Goal: Transaction & Acquisition: Purchase product/service

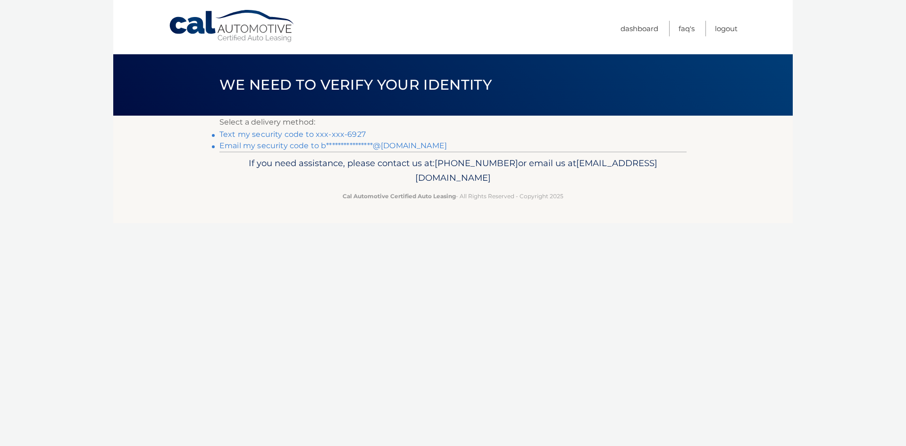
click at [236, 148] on link "**********" at bounding box center [334, 145] width 228 height 9
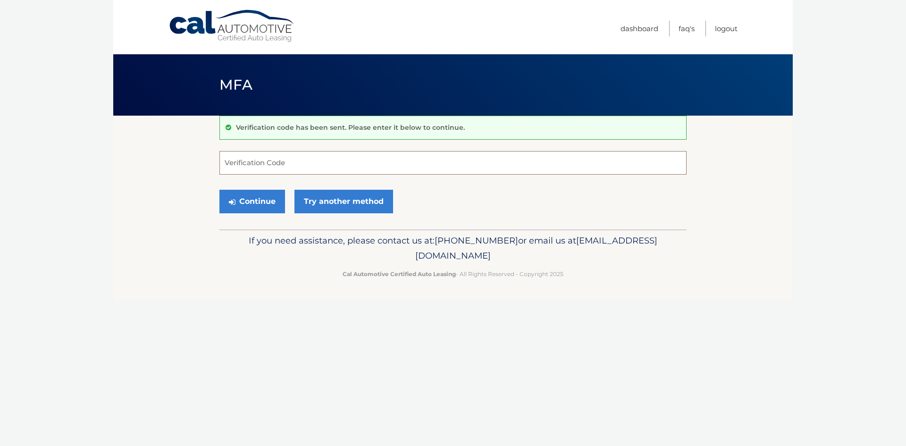
click at [244, 164] on input "Verification Code" at bounding box center [453, 163] width 467 height 24
paste input "576610"
type input "576610"
click at [256, 197] on button "Continue" at bounding box center [253, 202] width 66 height 24
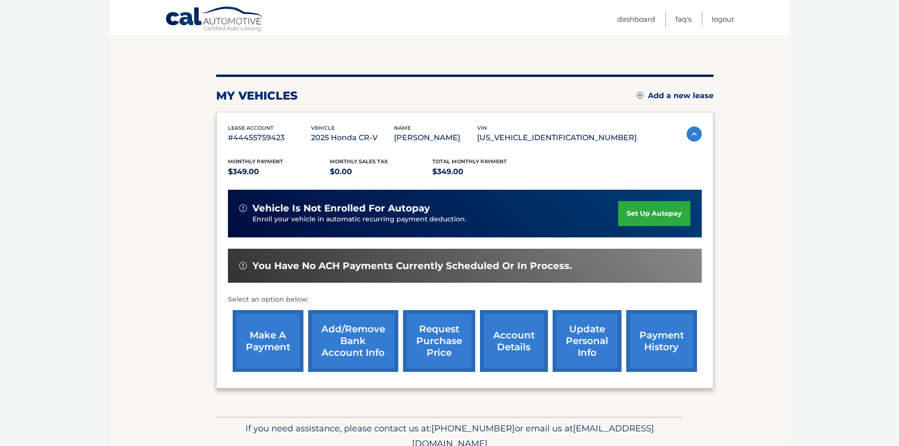
scroll to position [94, 0]
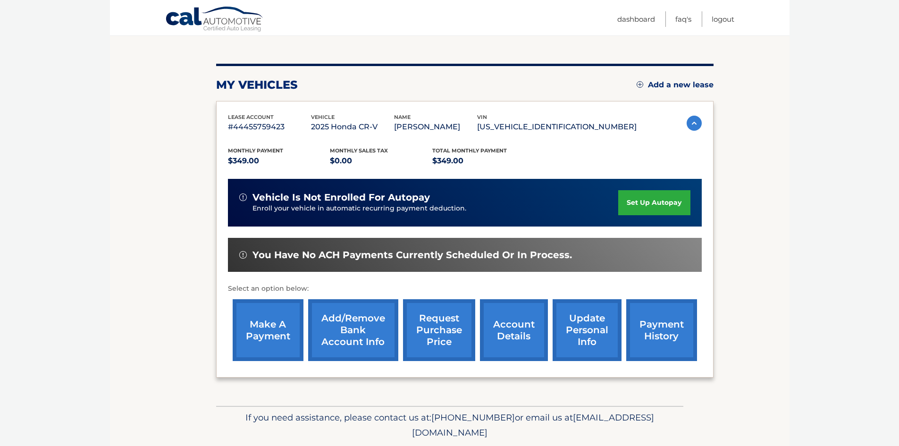
click at [285, 331] on link "make a payment" at bounding box center [268, 330] width 71 height 62
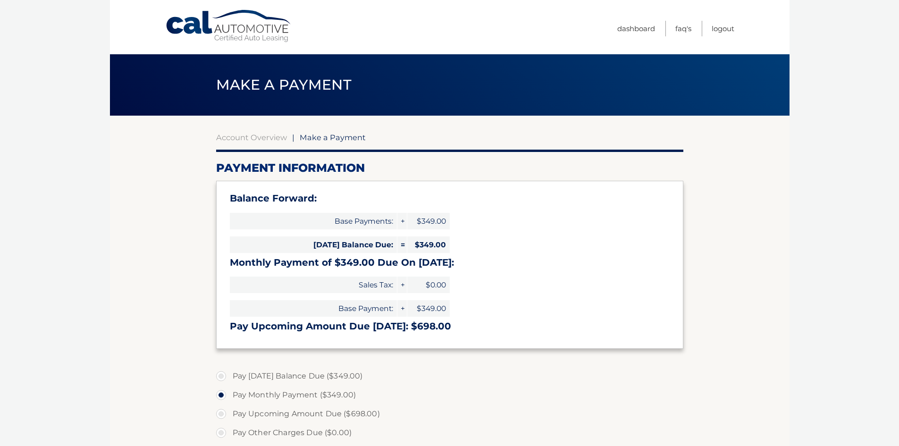
select select "ODhhN2Y0NWQtZjk0Yy00MDZkLWJhZGQtNTA4NWNjNjUxMjhj"
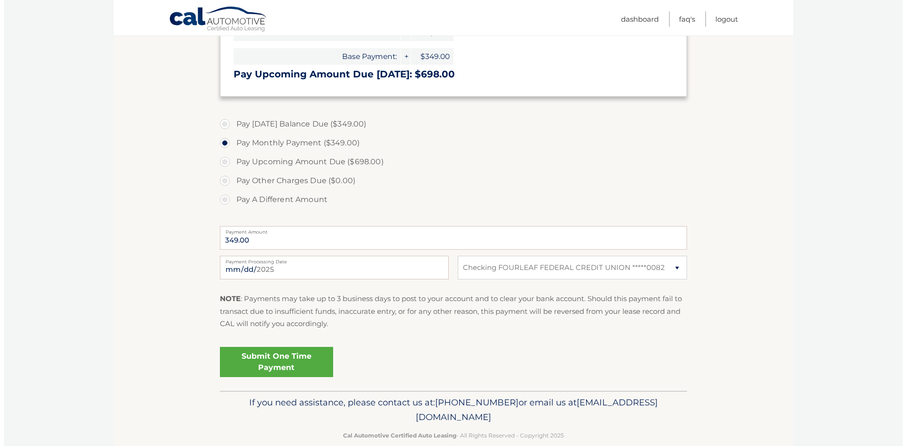
scroll to position [269, 0]
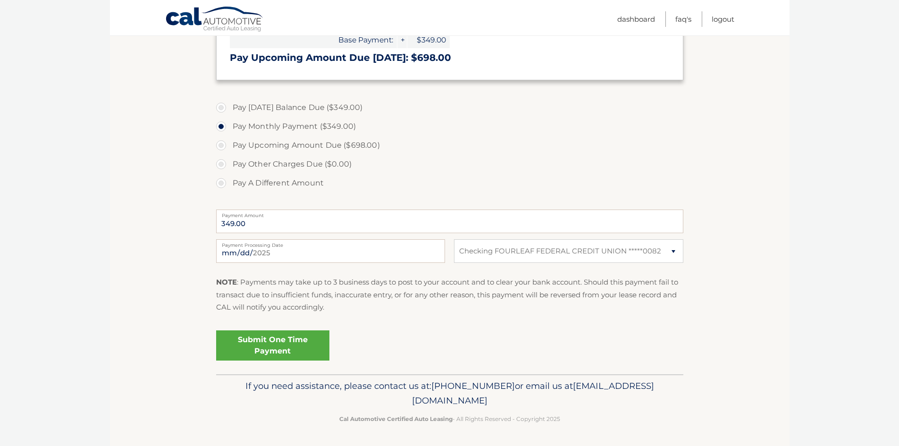
click at [283, 344] on link "Submit One Time Payment" at bounding box center [272, 345] width 113 height 30
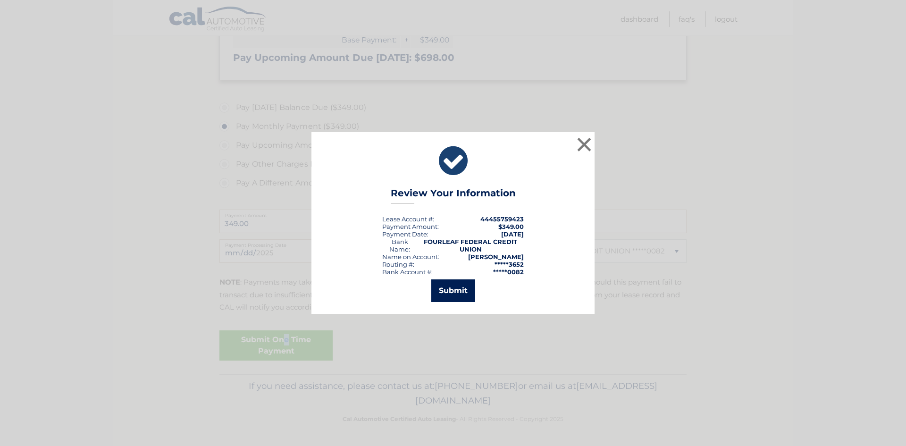
click at [457, 291] on button "Submit" at bounding box center [453, 290] width 44 height 23
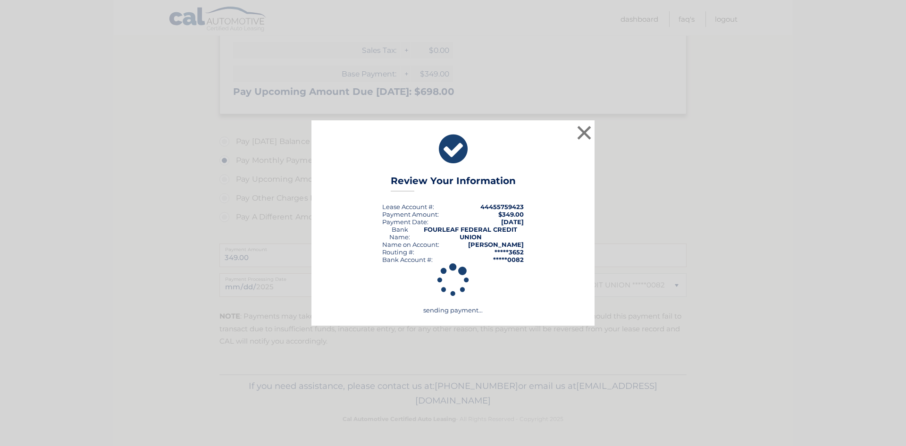
scroll to position [235, 0]
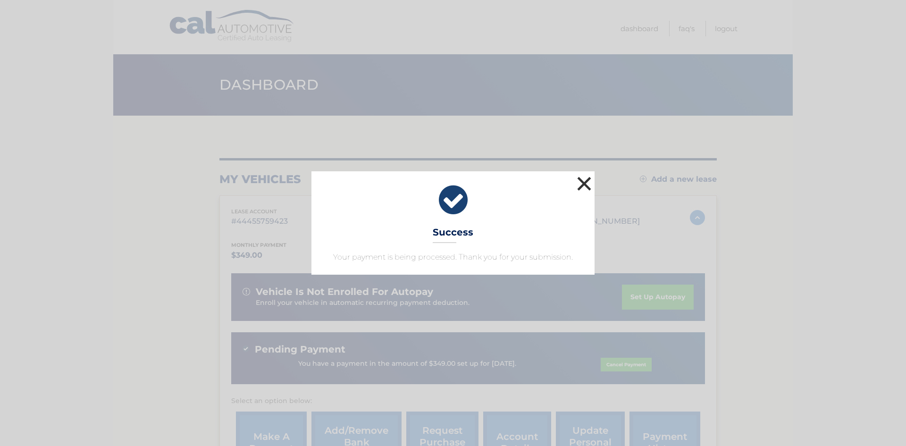
click at [583, 180] on button "×" at bounding box center [584, 183] width 19 height 19
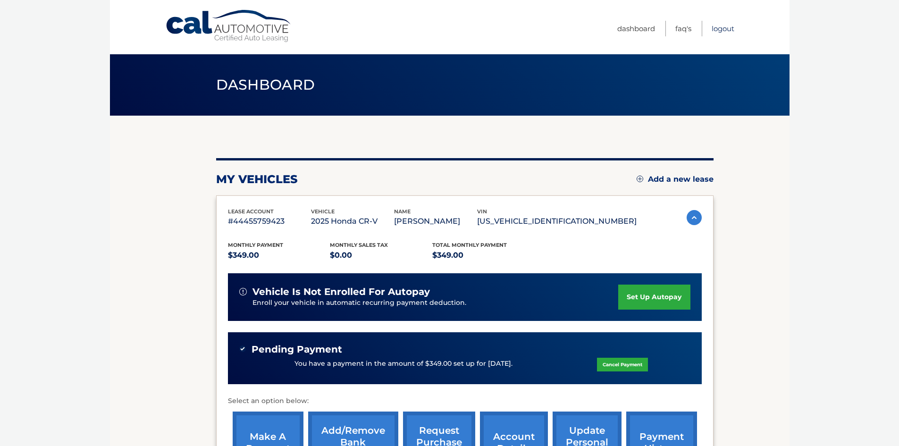
click at [726, 30] on link "Logout" at bounding box center [723, 29] width 23 height 16
